Goal: Task Accomplishment & Management: Complete application form

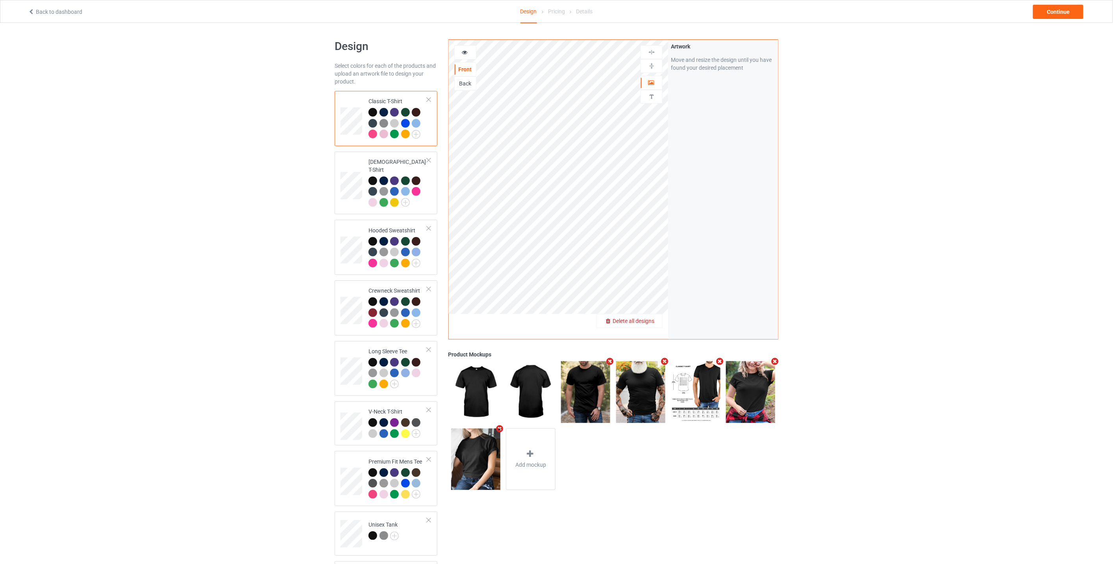
click at [649, 318] on span "Delete all designs" at bounding box center [633, 321] width 42 height 6
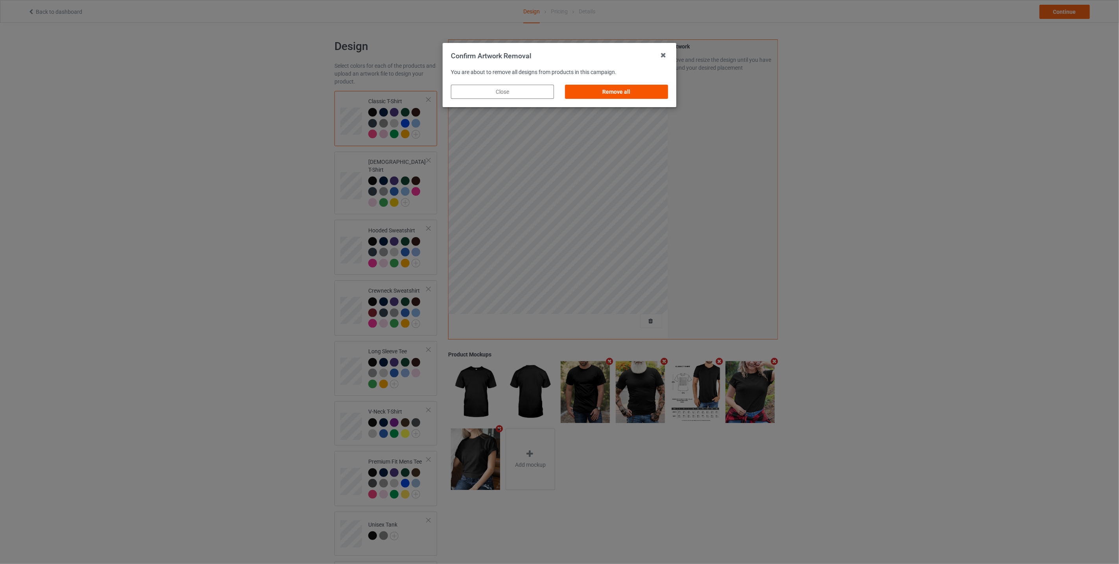
click at [618, 90] on div "Remove all" at bounding box center [616, 92] width 103 height 14
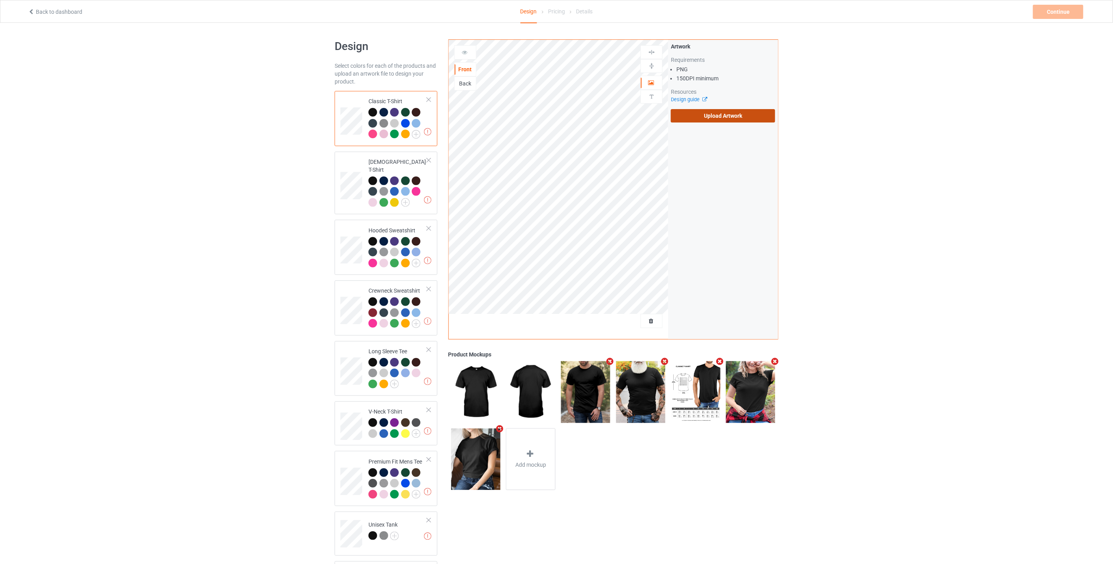
click at [710, 111] on label "Upload Artwork" at bounding box center [723, 115] width 104 height 13
click at [0, 0] on input "Upload Artwork" at bounding box center [0, 0] width 0 height 0
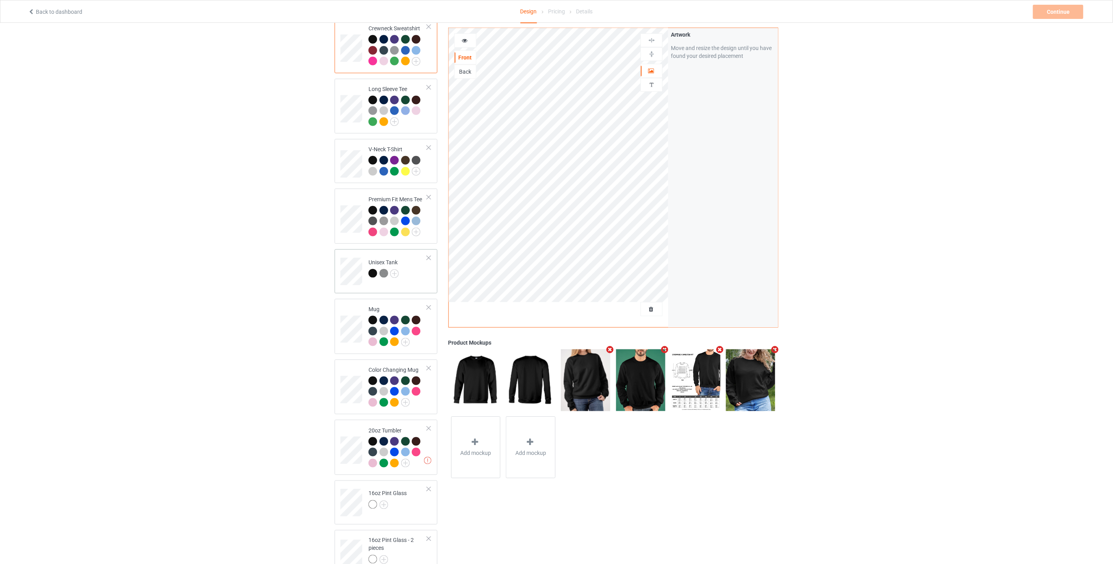
scroll to position [350, 0]
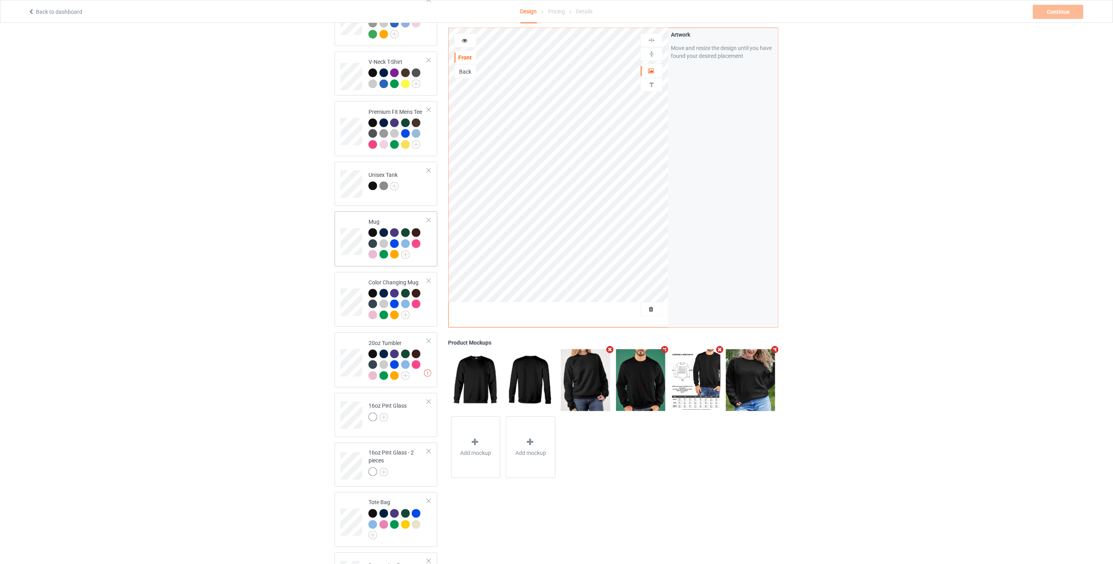
click at [350, 218] on td at bounding box center [352, 239] width 24 height 49
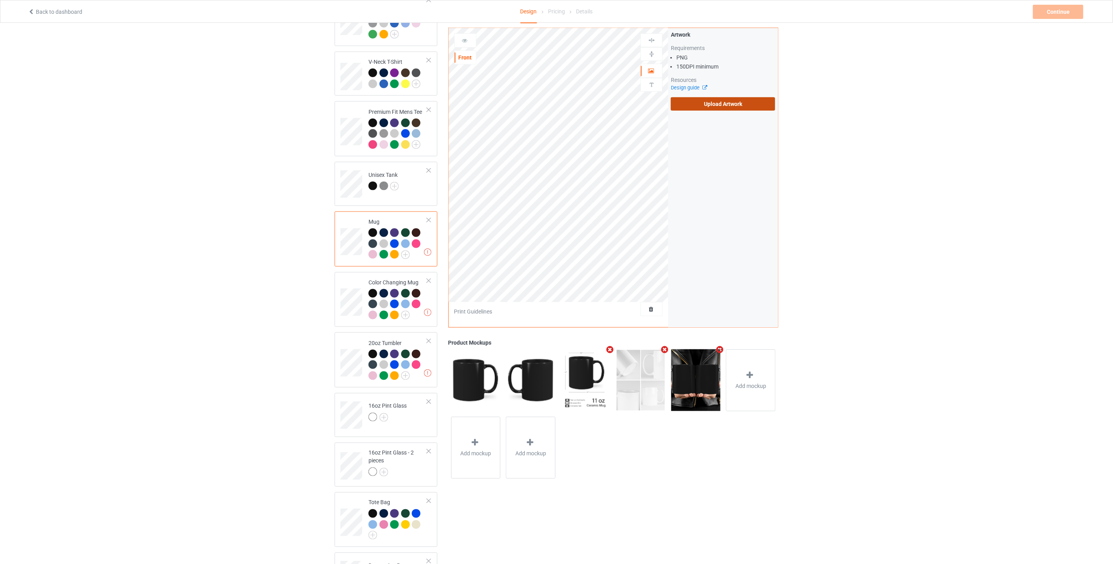
click at [714, 105] on label "Upload Artwork" at bounding box center [723, 103] width 104 height 13
click at [0, 0] on input "Upload Artwork" at bounding box center [0, 0] width 0 height 0
click at [651, 55] on img at bounding box center [651, 53] width 7 height 7
click at [650, 37] on img at bounding box center [651, 40] width 7 height 7
click at [348, 278] on td at bounding box center [352, 299] width 24 height 49
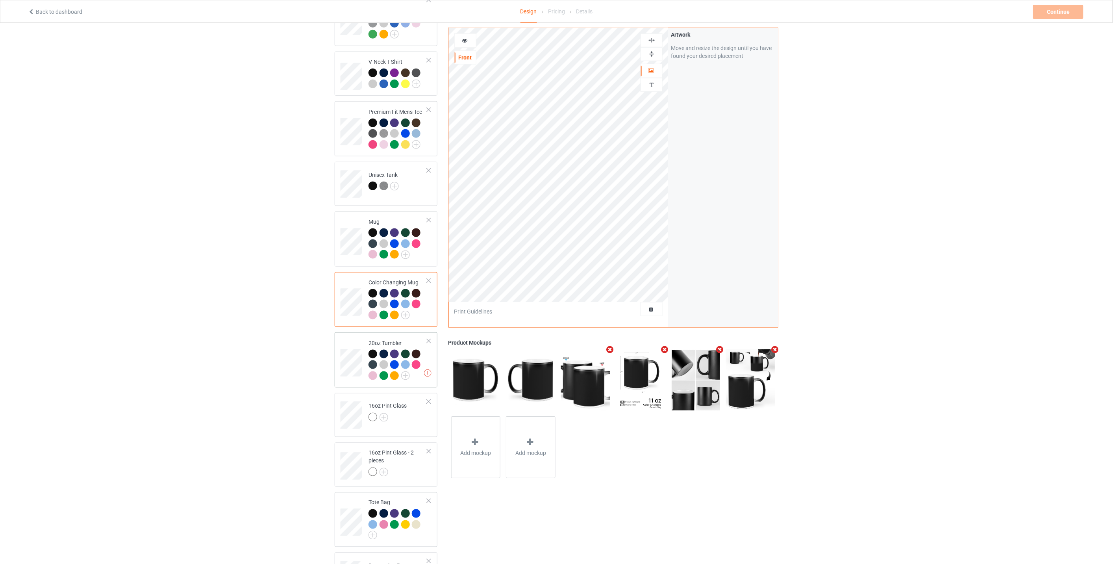
click at [343, 340] on td at bounding box center [352, 359] width 24 height 49
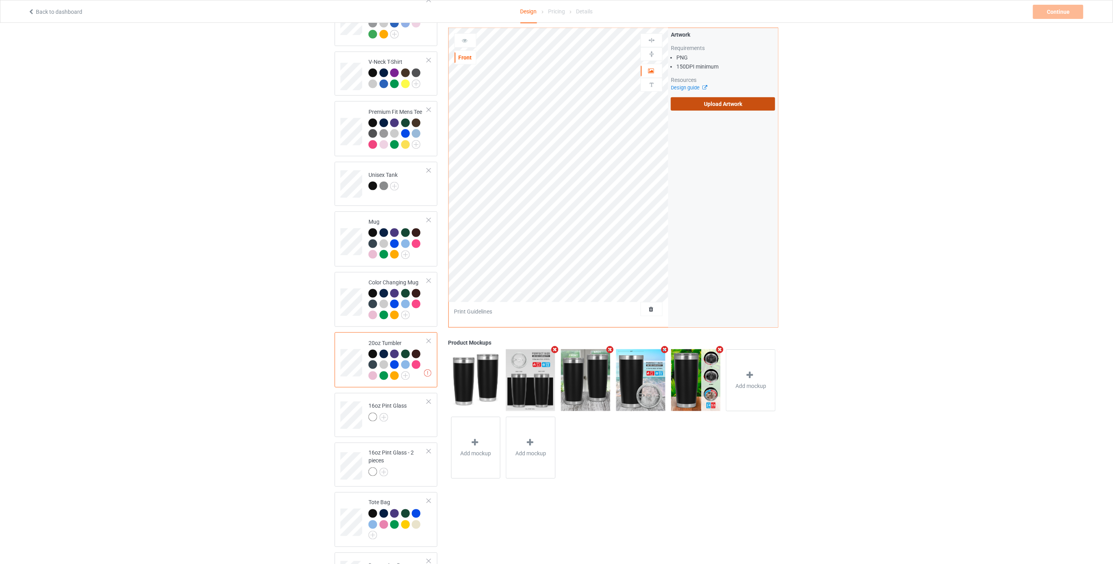
click at [701, 105] on label "Upload Artwork" at bounding box center [723, 103] width 104 height 13
click at [0, 0] on input "Upload Artwork" at bounding box center [0, 0] width 0 height 0
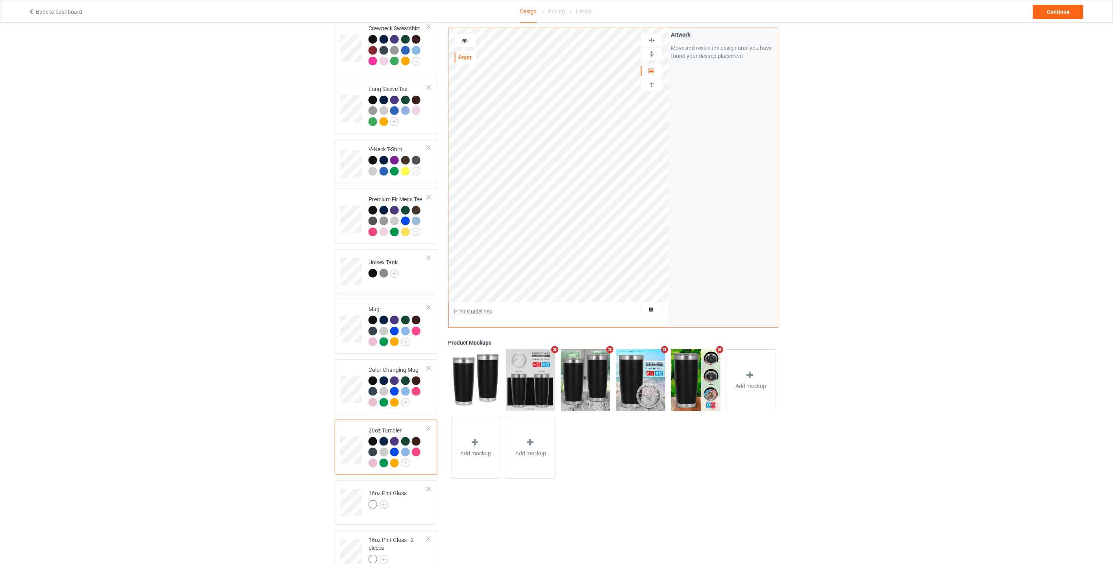
scroll to position [175, 0]
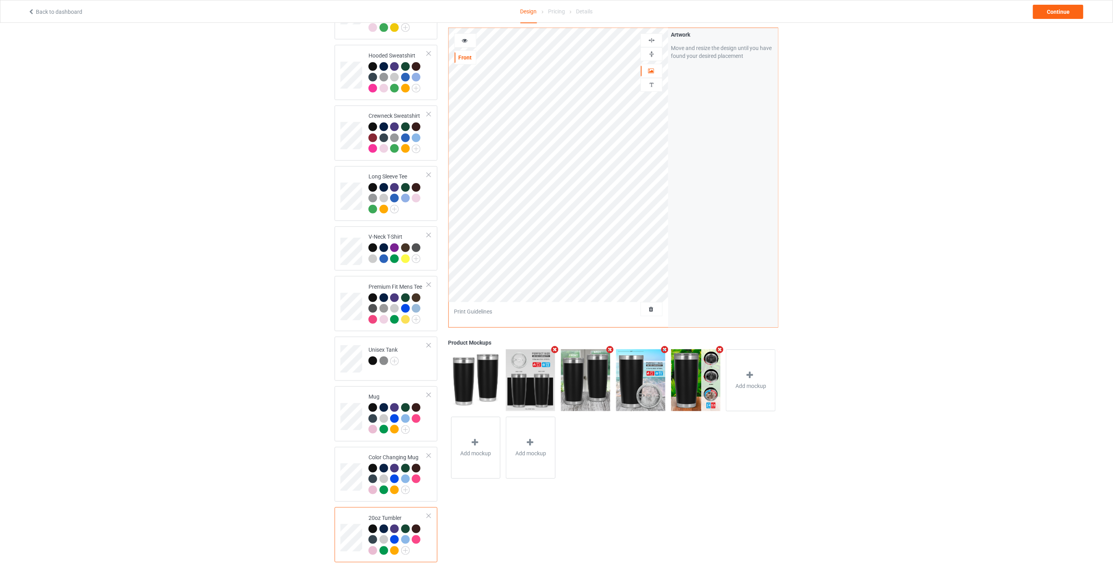
click at [652, 53] on img at bounding box center [651, 53] width 7 height 7
click at [652, 41] on img at bounding box center [651, 40] width 7 height 7
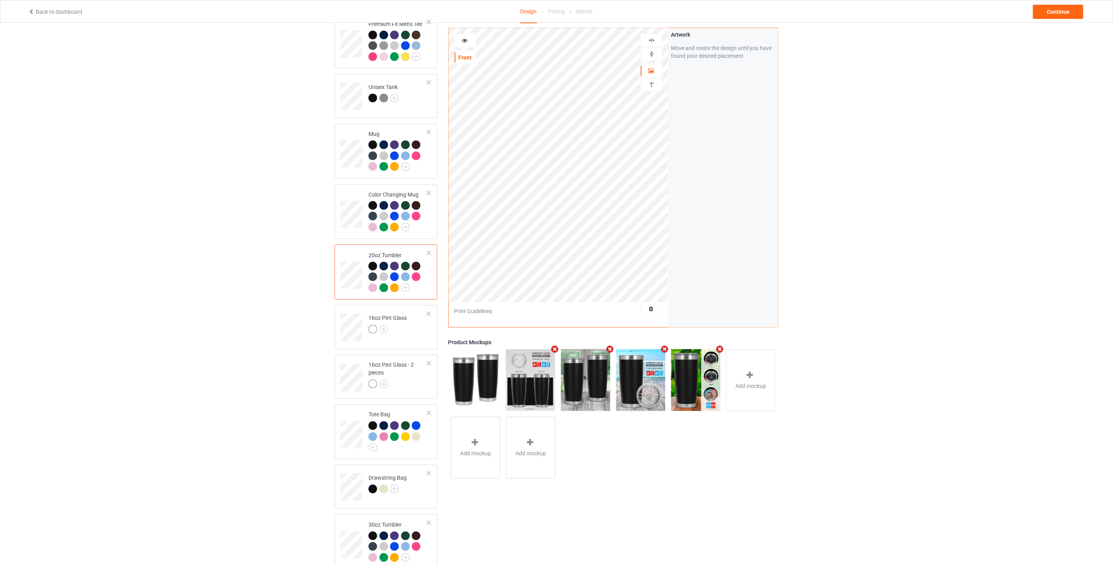
scroll to position [491, 0]
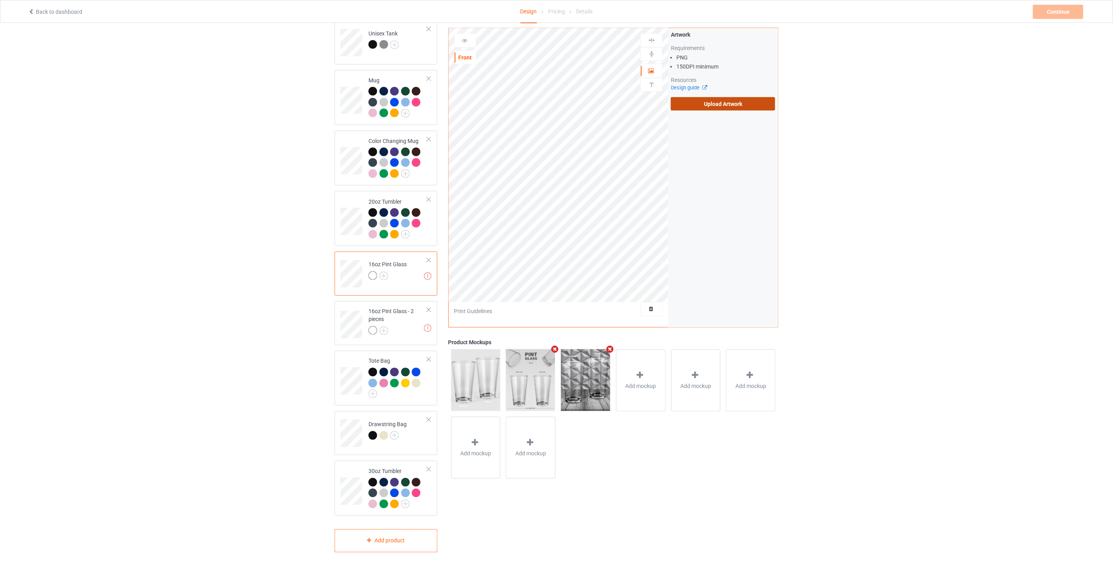
click at [697, 107] on label "Upload Artwork" at bounding box center [723, 103] width 104 height 13
click at [0, 0] on input "Upload Artwork" at bounding box center [0, 0] width 0 height 0
drag, startPoint x: 652, startPoint y: 54, endPoint x: 653, endPoint y: 48, distance: 6.5
click at [652, 54] on img at bounding box center [651, 53] width 7 height 7
click at [652, 38] on img at bounding box center [651, 40] width 7 height 7
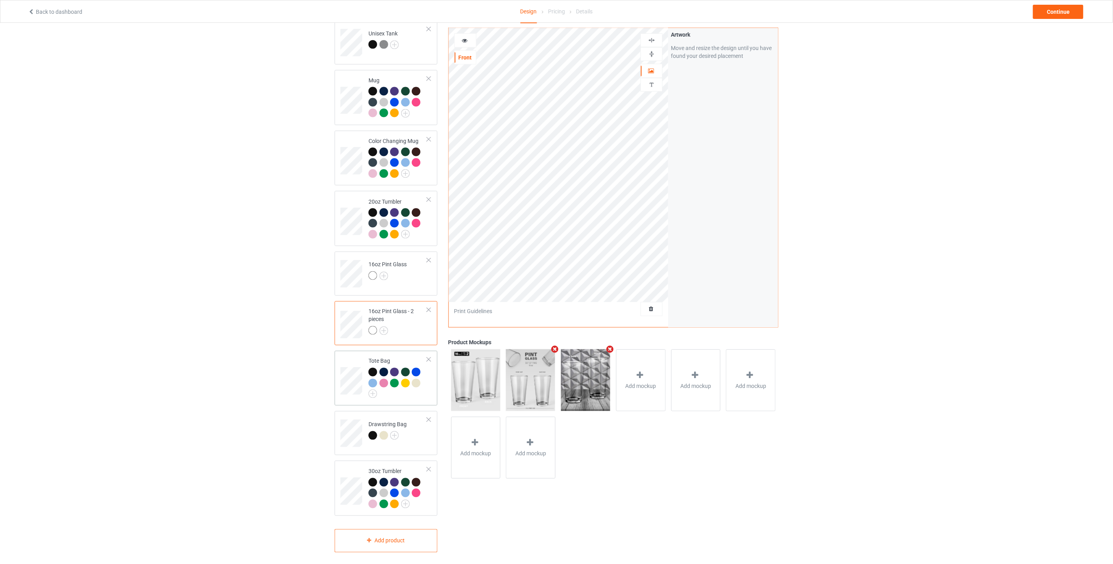
drag, startPoint x: 350, startPoint y: 357, endPoint x: 354, endPoint y: 351, distance: 7.4
click at [351, 357] on td at bounding box center [352, 378] width 24 height 48
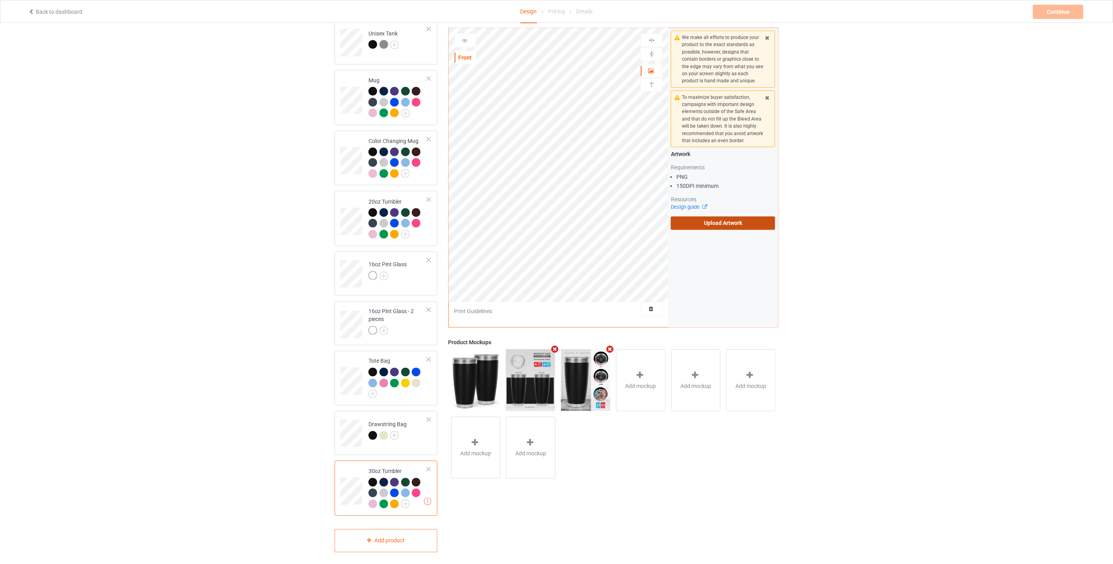
click at [711, 223] on label "Upload Artwork" at bounding box center [723, 222] width 104 height 13
click at [0, 0] on input "Upload Artwork" at bounding box center [0, 0] width 0 height 0
click at [649, 54] on img at bounding box center [651, 53] width 7 height 7
click at [653, 38] on img at bounding box center [651, 40] width 7 height 7
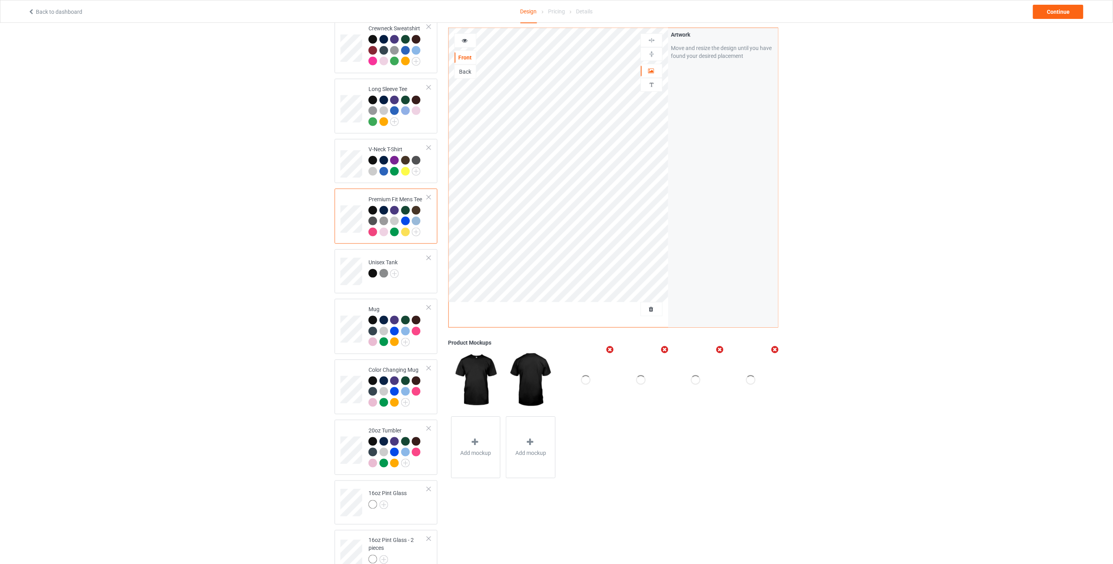
scroll to position [350, 0]
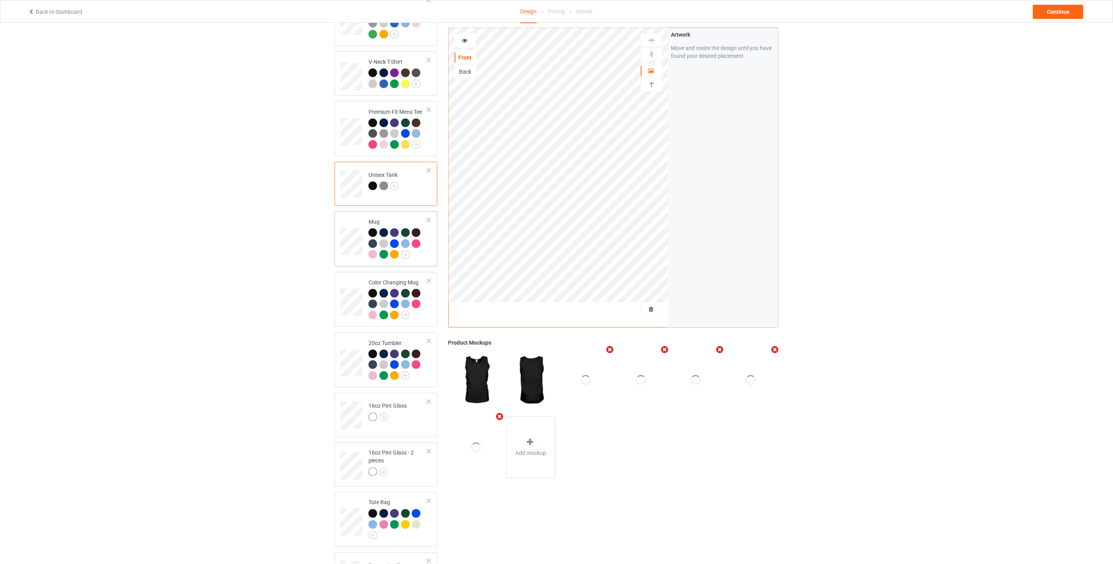
click at [346, 220] on td at bounding box center [352, 239] width 24 height 49
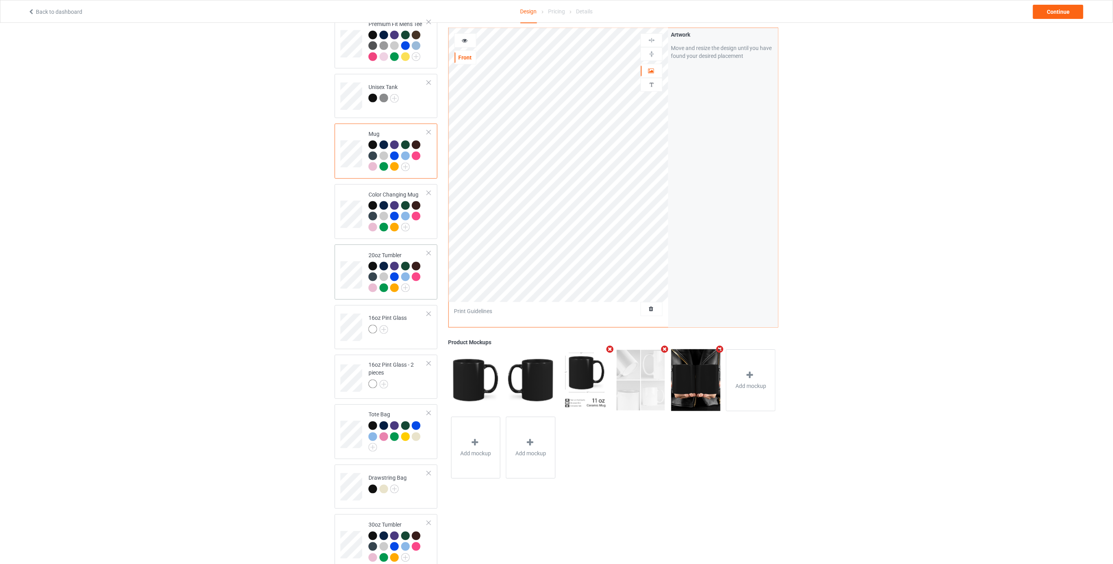
scroll to position [491, 0]
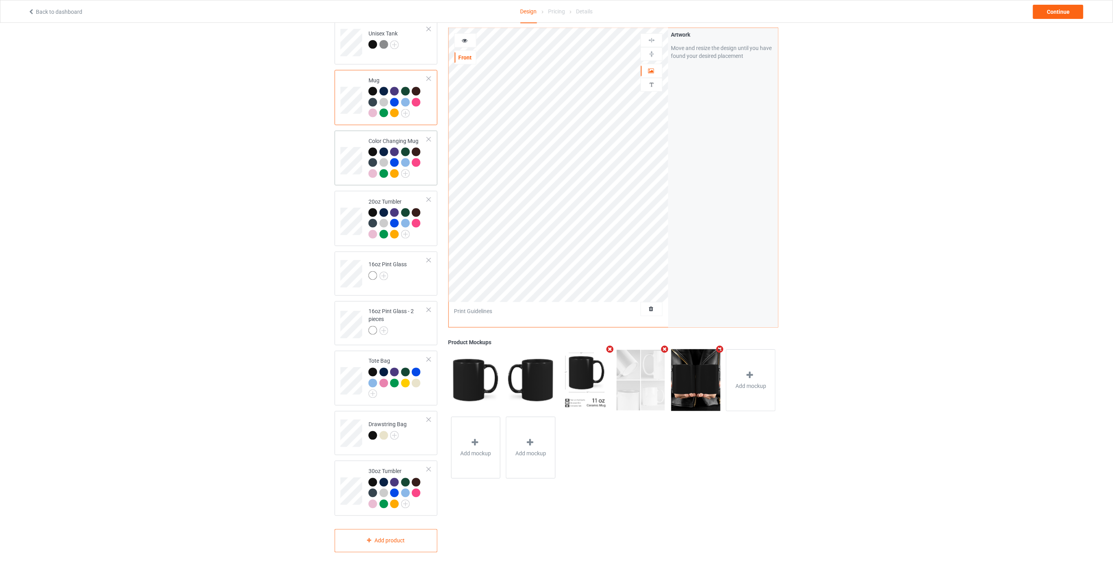
click at [351, 135] on td at bounding box center [352, 158] width 24 height 49
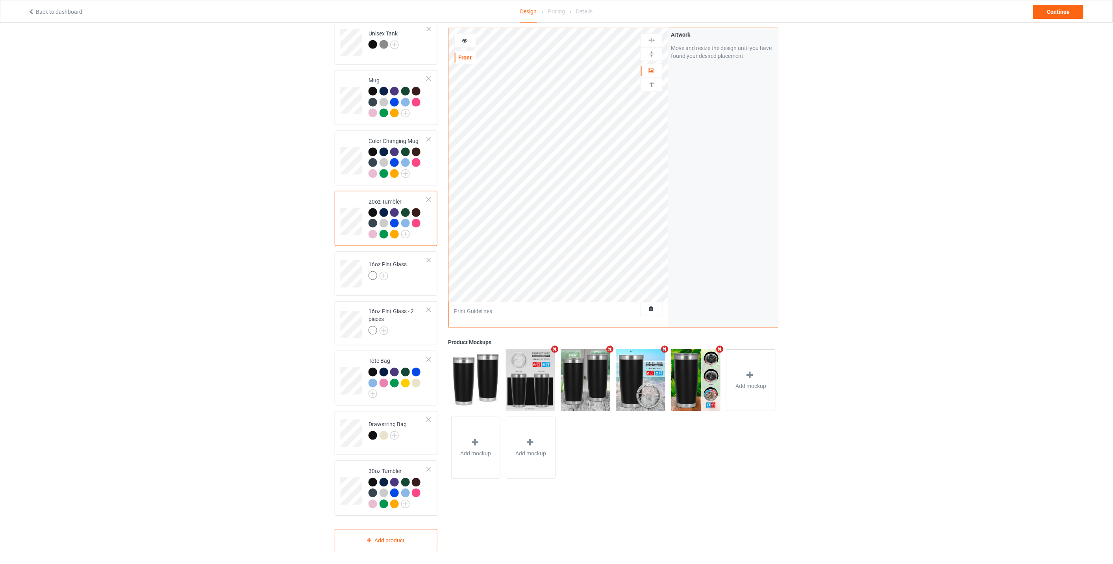
click at [290, 242] on div "Design Select colors for each of the products and upload an artwork file to des…" at bounding box center [556, 50] width 1113 height 1037
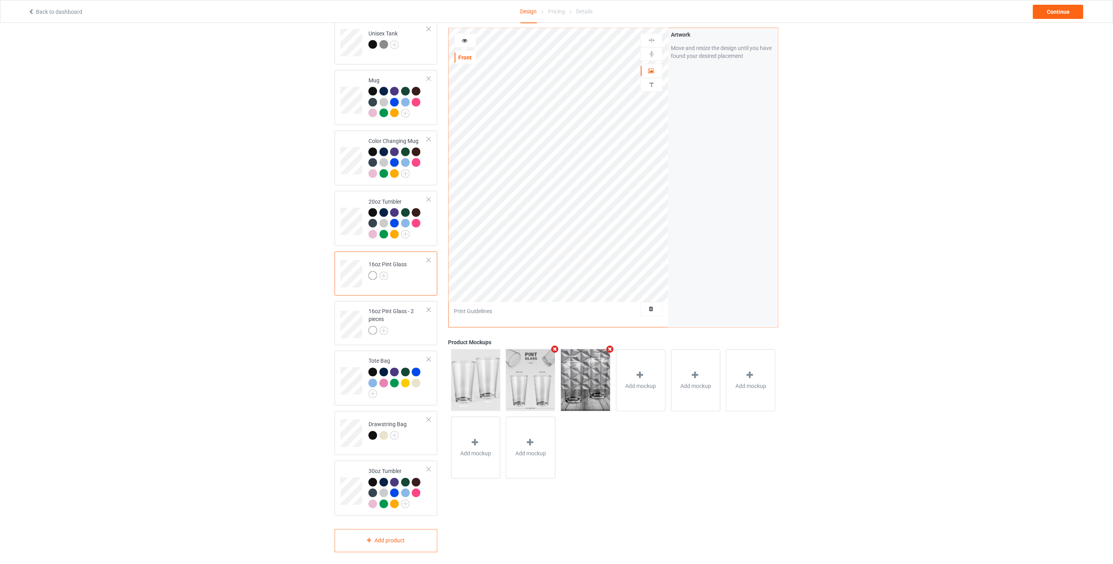
click at [282, 289] on div "Design Select colors for each of the products and upload an artwork file to des…" at bounding box center [556, 50] width 1113 height 1037
click at [346, 304] on td at bounding box center [352, 321] width 24 height 35
click at [347, 354] on td at bounding box center [352, 378] width 24 height 48
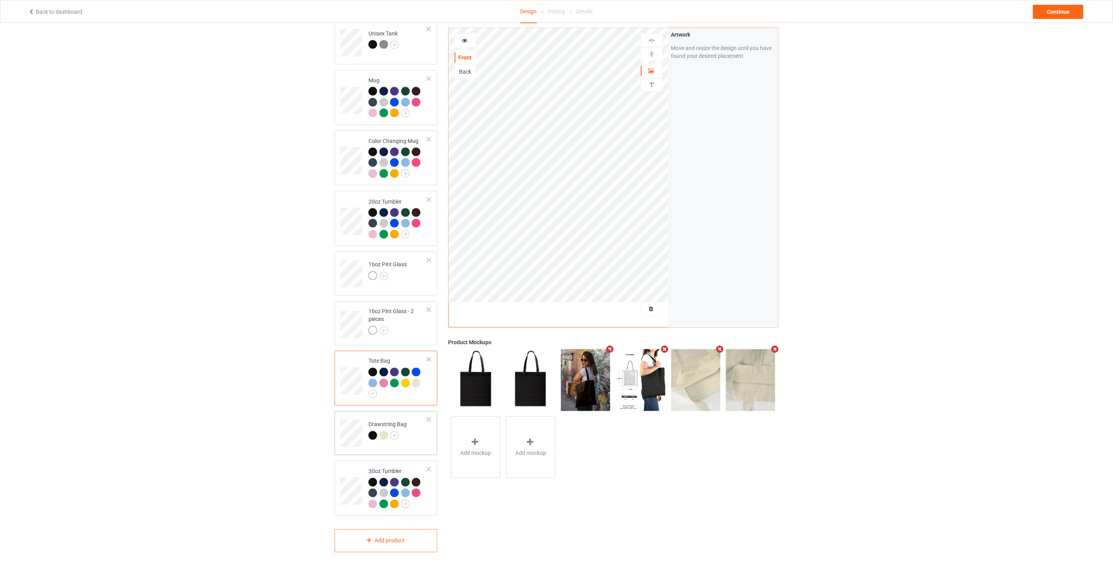
click at [338, 411] on div "Drawstring Bag" at bounding box center [386, 433] width 103 height 44
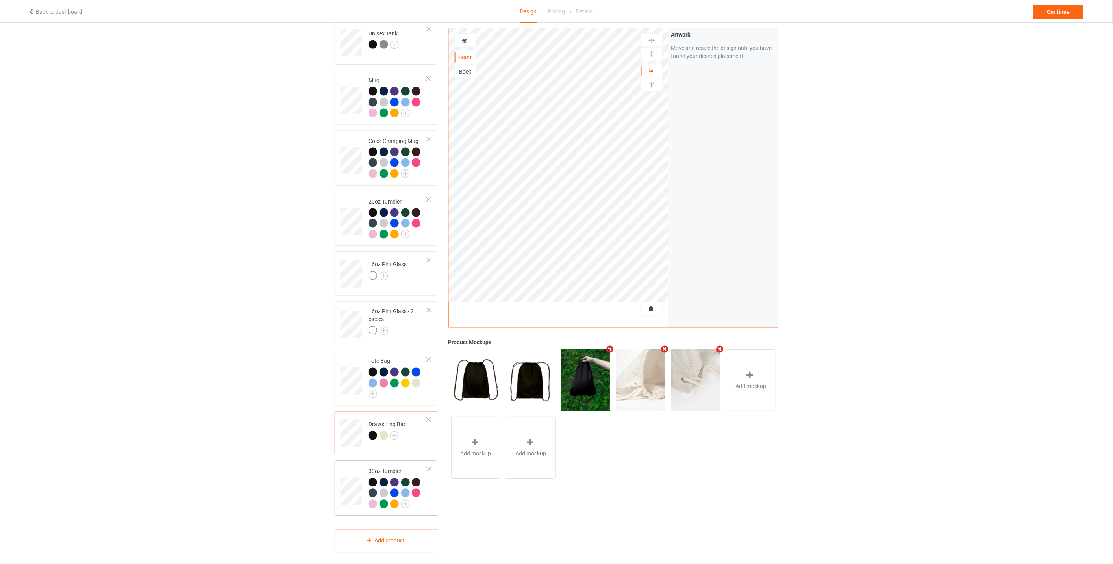
click at [339, 461] on div "30oz Tumbler" at bounding box center [386, 488] width 103 height 55
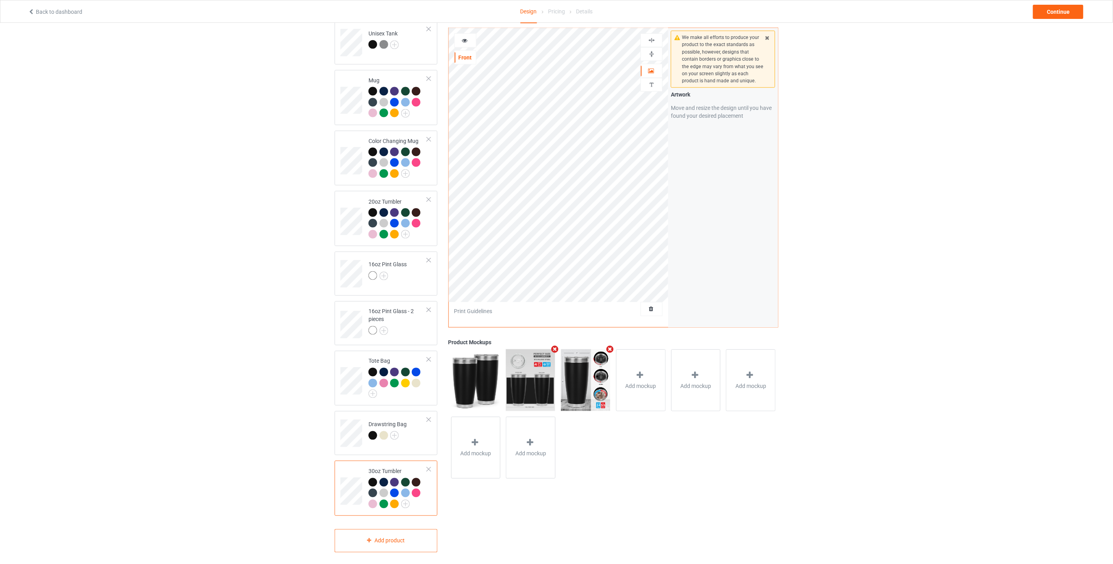
click at [690, 469] on div "Add mockup Add mockup Add mockup Add mockup Add mockup" at bounding box center [613, 413] width 330 height 135
click at [896, 229] on div "Design Select colors for each of the products and upload an artwork file to des…" at bounding box center [556, 50] width 1113 height 1037
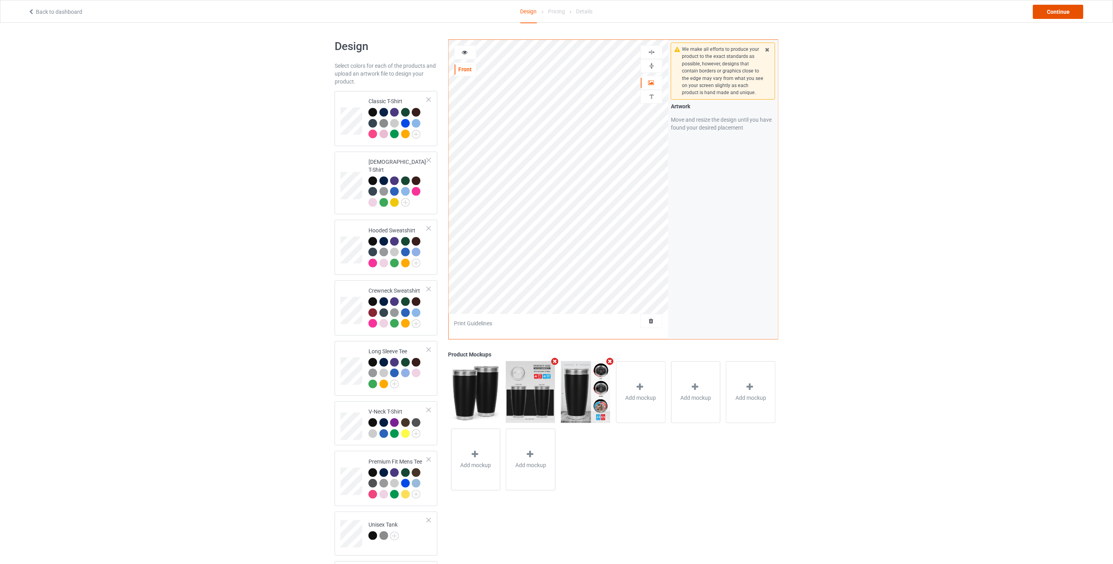
click at [1052, 13] on div "Continue" at bounding box center [1058, 12] width 50 height 14
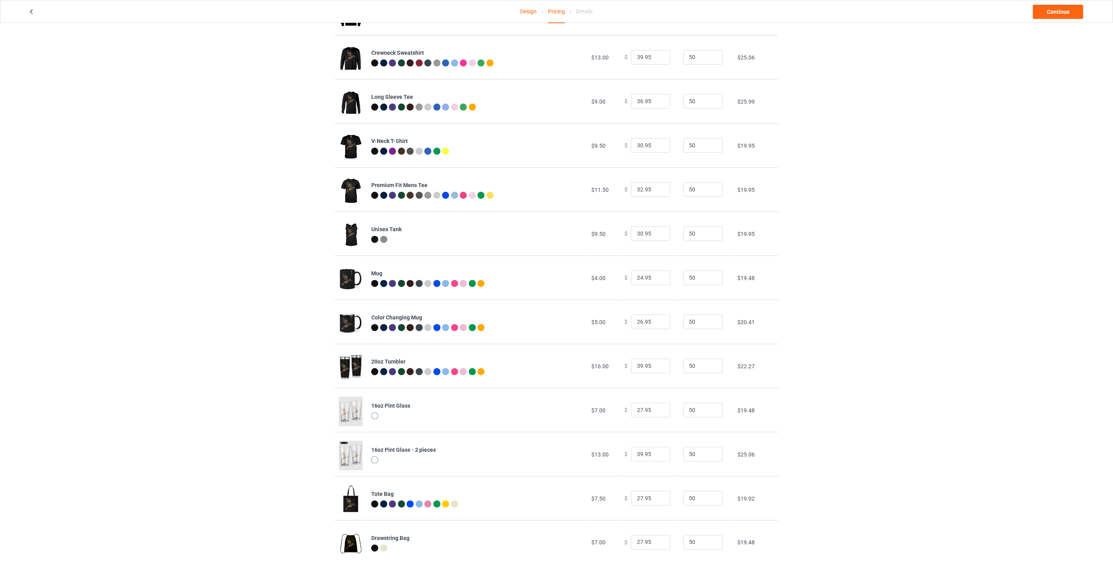
scroll to position [235, 0]
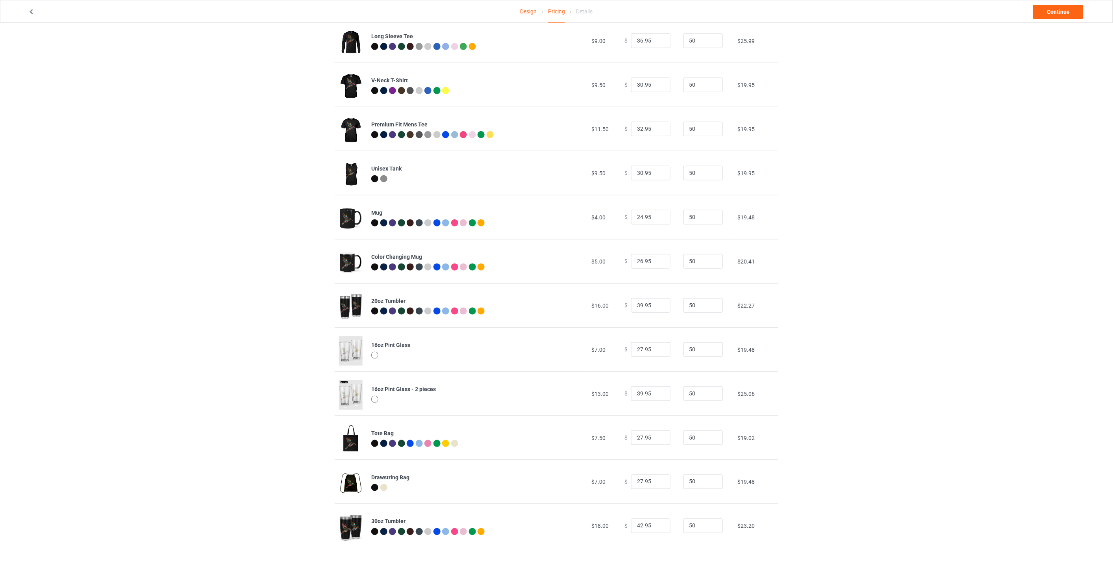
click at [353, 480] on img at bounding box center [351, 483] width 24 height 30
click at [346, 521] on img at bounding box center [351, 527] width 24 height 30
click at [131, 205] on div "Design Pricing Details Continue Pricing Estimated total profit $17,236.00 Produ…" at bounding box center [556, 175] width 1113 height 777
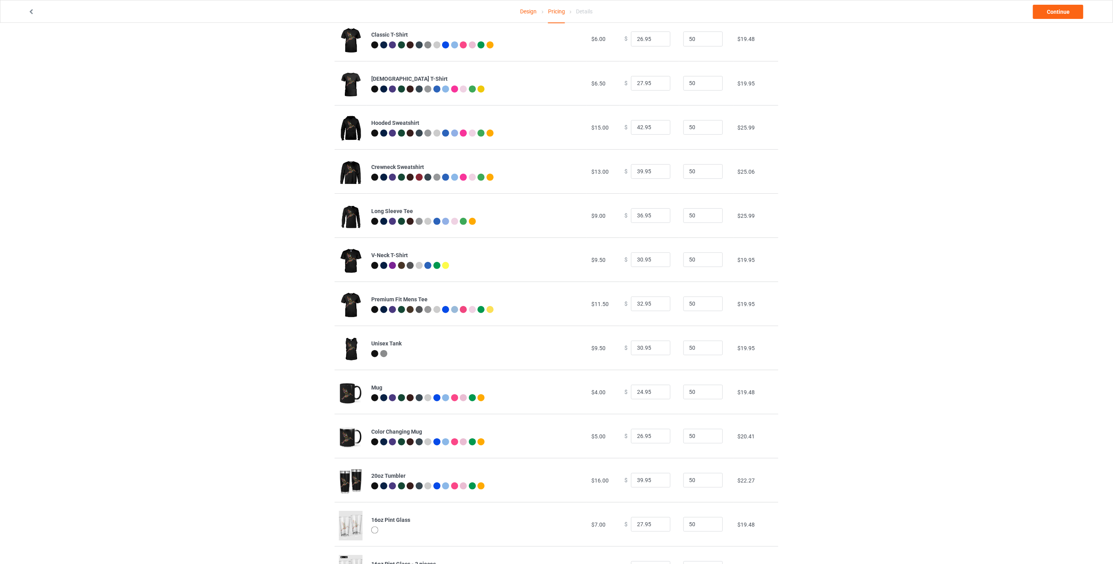
scroll to position [0, 0]
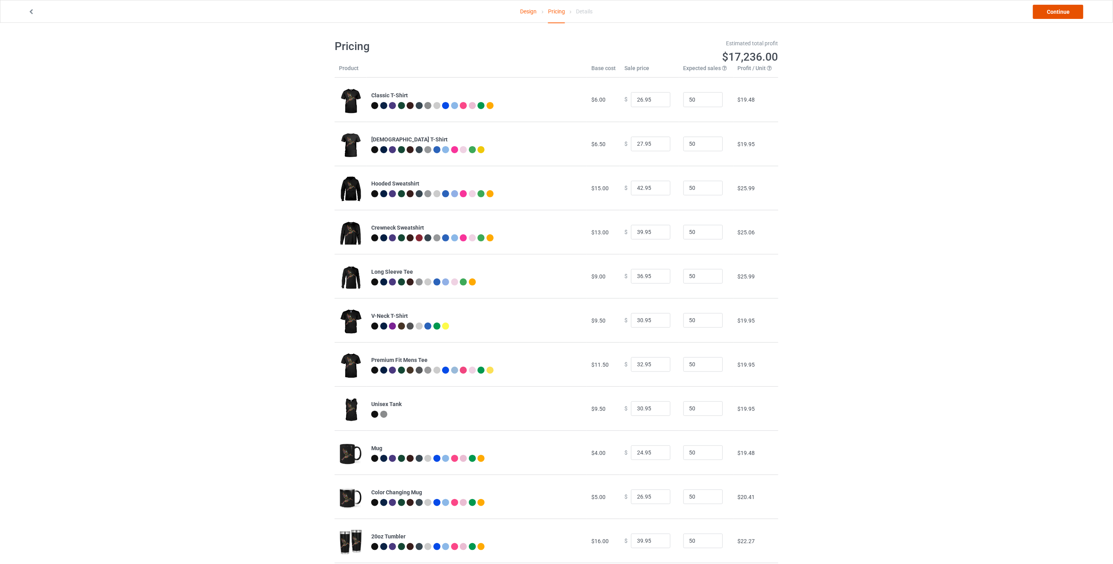
click at [1064, 8] on link "Continue" at bounding box center [1058, 12] width 50 height 14
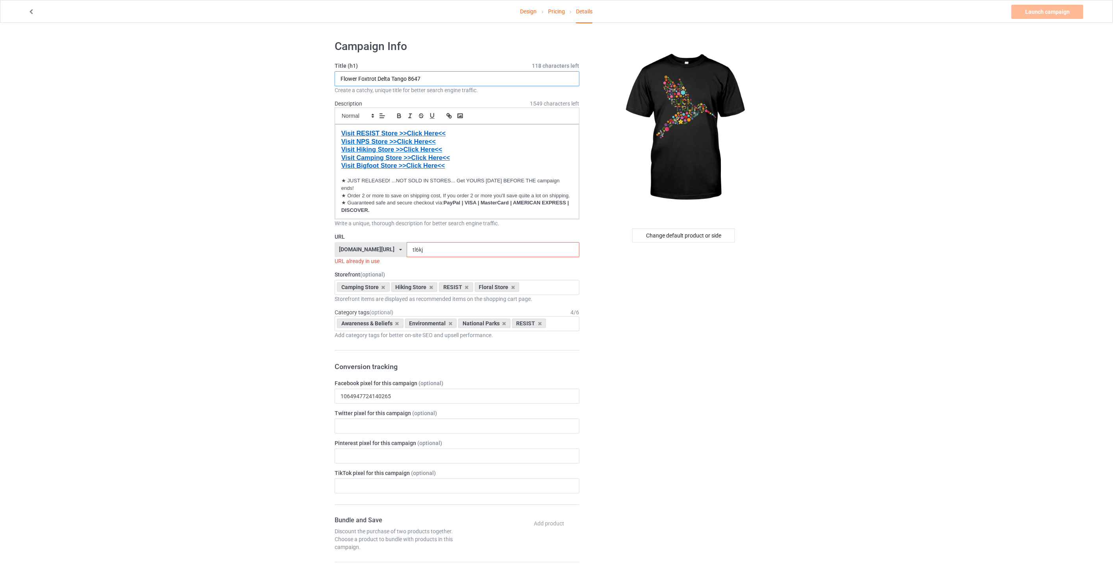
drag, startPoint x: 452, startPoint y: 76, endPoint x: 183, endPoint y: 63, distance: 269.5
paste input "ral Hummingbird"
type input "Floral Hummingbird"
drag, startPoint x: 428, startPoint y: 249, endPoint x: 282, endPoint y: 237, distance: 146.5
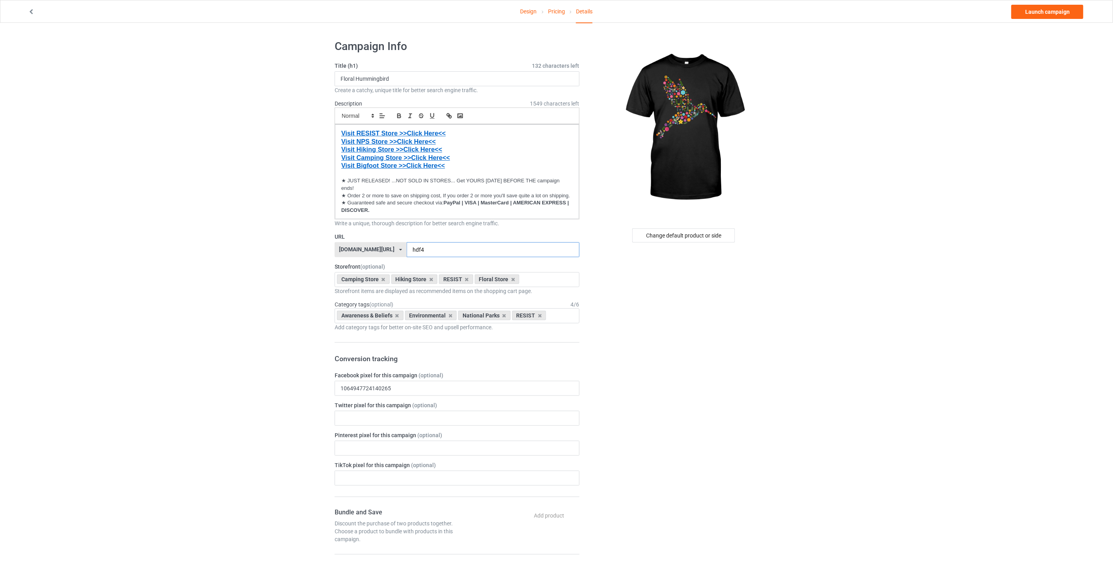
type input "hdf4"
click at [1050, 13] on link "Launch campaign" at bounding box center [1047, 12] width 72 height 14
